Goal: Communication & Community: Answer question/provide support

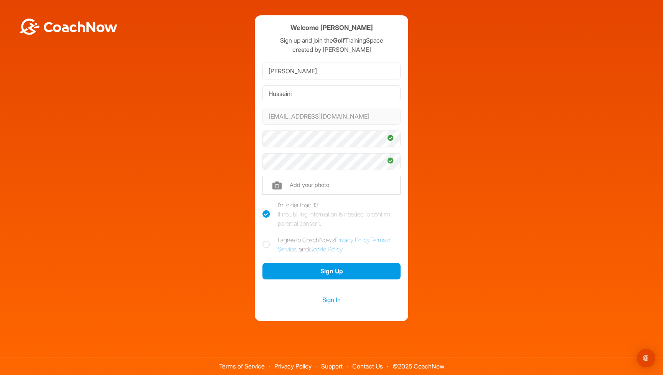
click at [262, 243] on div "Welcome [PERSON_NAME] Sign up and join the Golf TrainingSpace created by [PERSO…" at bounding box center [331, 168] width 153 height 306
click at [267, 244] on icon at bounding box center [266, 245] width 8 height 8
click at [267, 240] on input "I agree to CoachNow's Privacy Policy , Terms of Service , and Cookie Policy ." at bounding box center [264, 237] width 5 height 5
checkbox input "true"
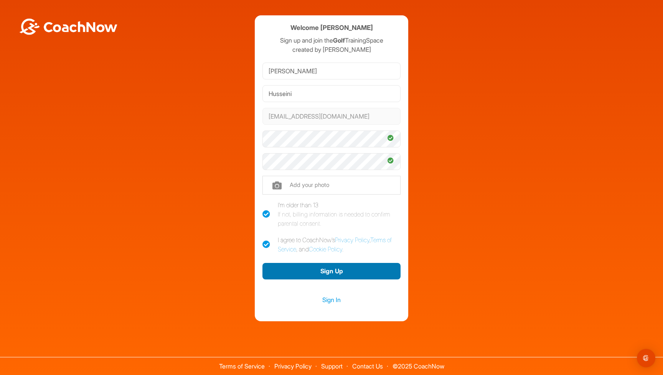
click at [311, 269] on button "Sign Up" at bounding box center [331, 271] width 138 height 16
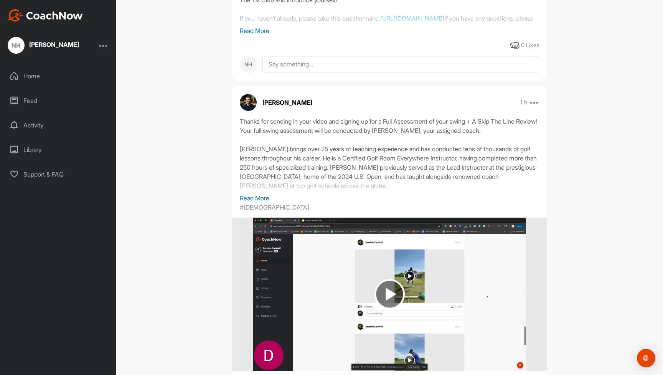
scroll to position [304, 0]
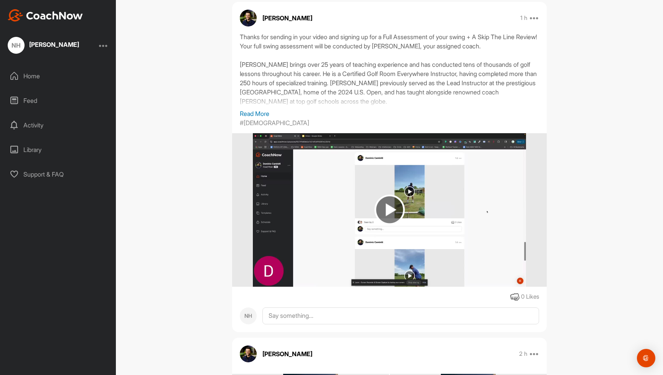
click at [254, 116] on p "Read More" at bounding box center [389, 113] width 299 height 9
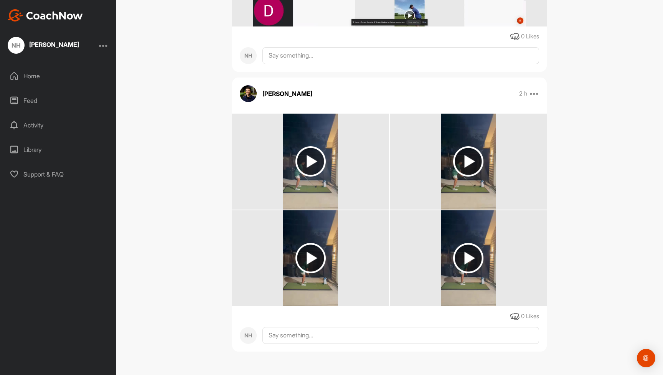
scroll to position [635, 0]
click at [305, 157] on img at bounding box center [310, 161] width 30 height 30
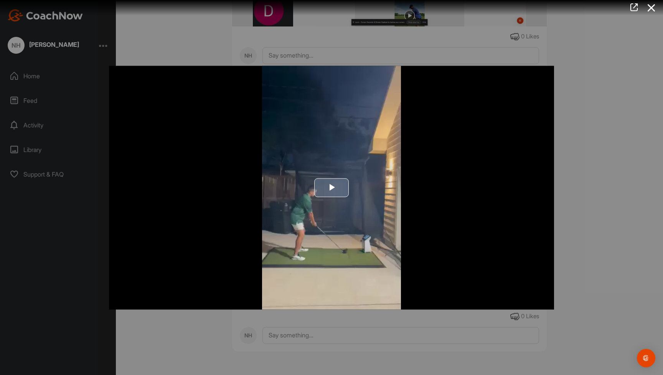
click at [325, 172] on img "Video Player" at bounding box center [331, 188] width 445 height 244
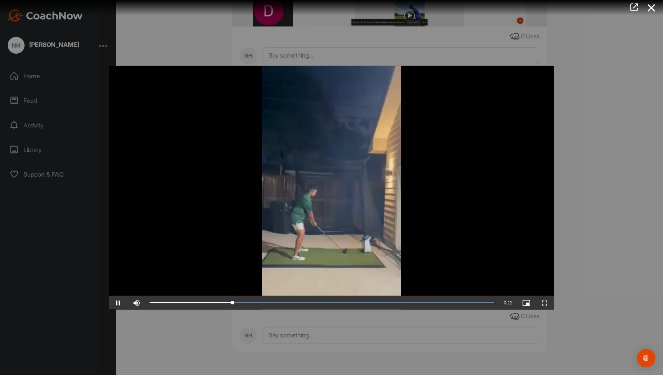
click at [663, 159] on div at bounding box center [331, 187] width 663 height 375
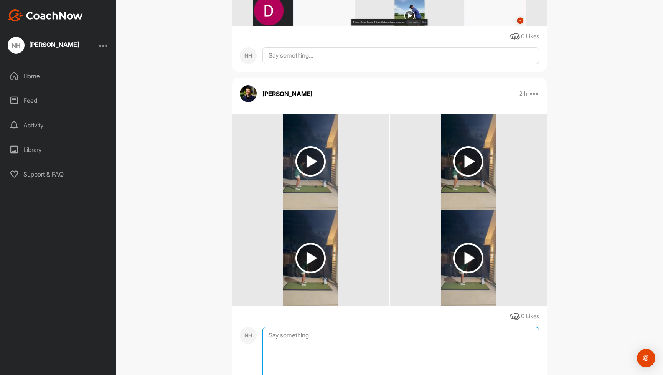
click at [348, 336] on textarea at bounding box center [400, 365] width 277 height 77
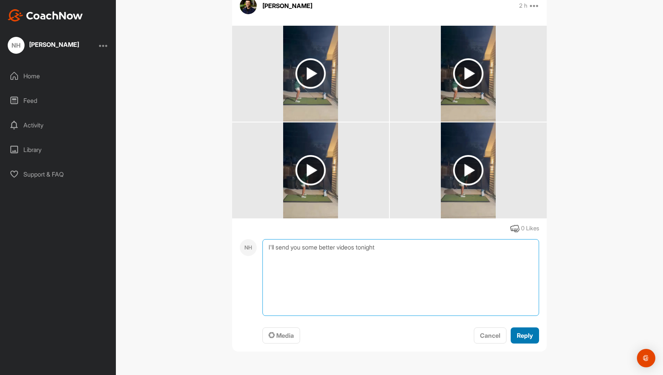
type textarea "I'll send you some better videos tonight"
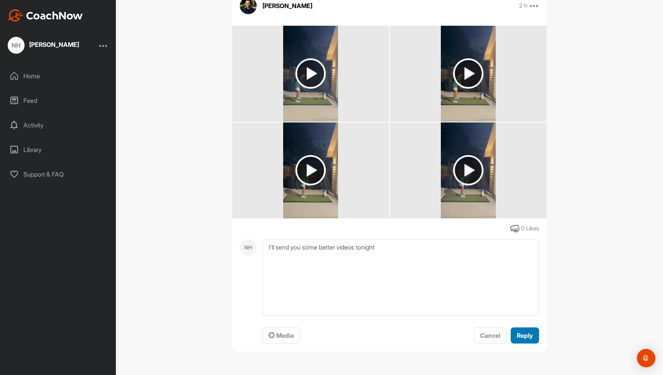
click at [526, 341] on button "Reply" at bounding box center [525, 335] width 28 height 16
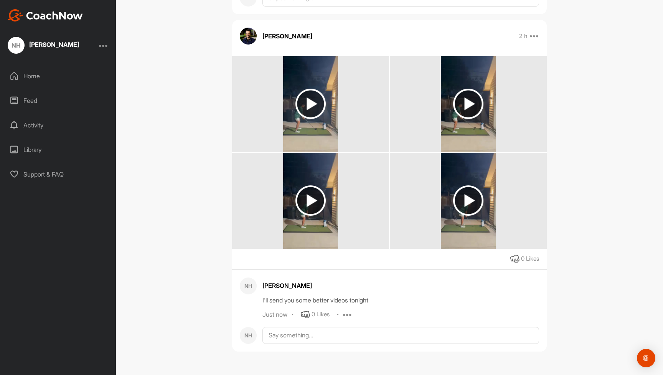
scroll to position [692, 0]
click at [470, 104] on img at bounding box center [468, 104] width 30 height 30
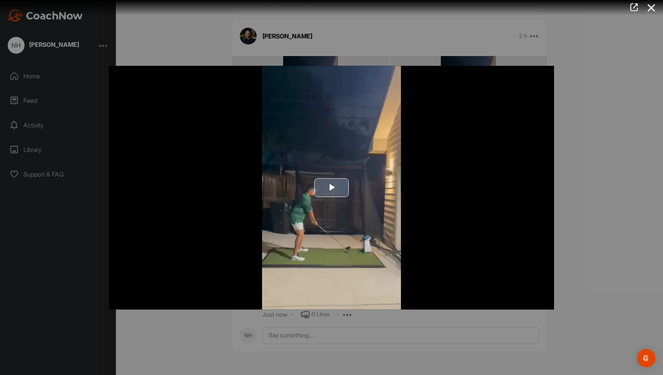
click at [332, 188] on span "Video Player" at bounding box center [332, 188] width 0 height 0
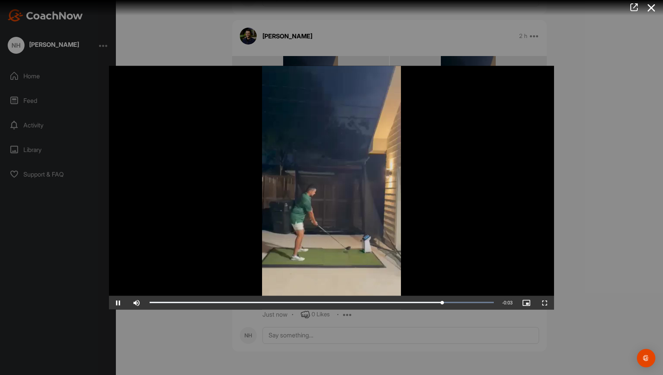
click at [629, 122] on div at bounding box center [331, 187] width 663 height 375
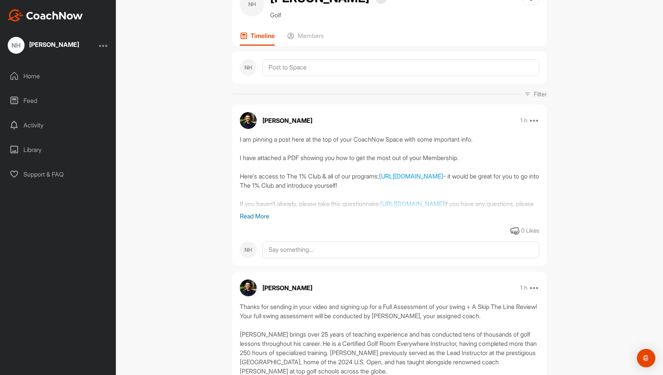
scroll to position [0, 0]
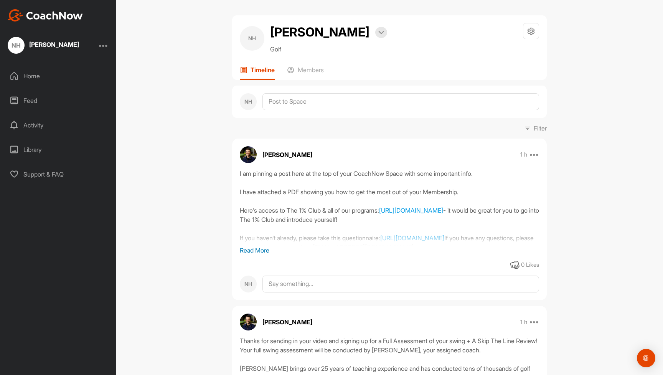
click at [265, 249] on p "Read More" at bounding box center [389, 250] width 299 height 9
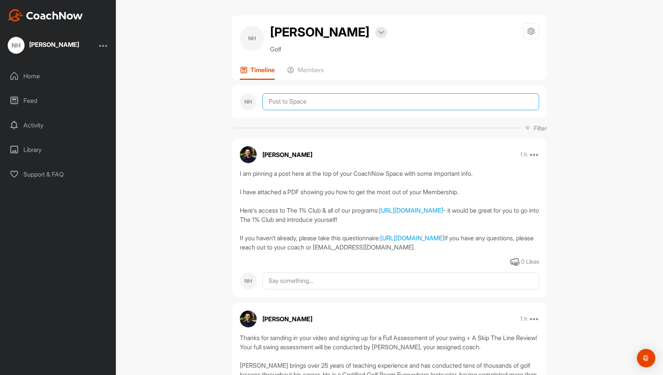
click at [359, 108] on textarea at bounding box center [400, 101] width 277 height 17
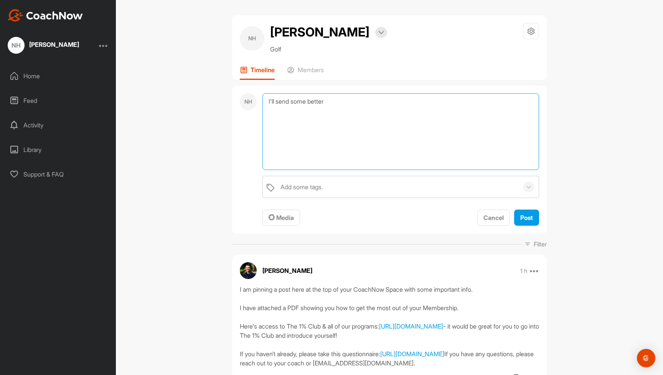
type textarea "I'll send some better"
